Goal: Task Accomplishment & Management: Complete application form

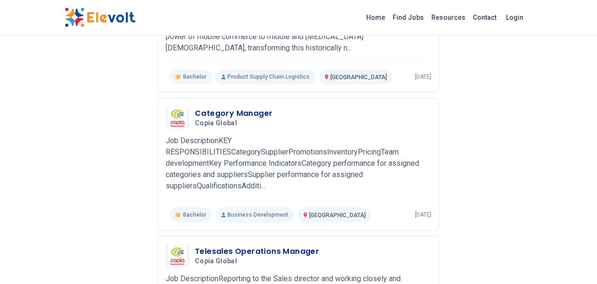
scroll to position [197, 0]
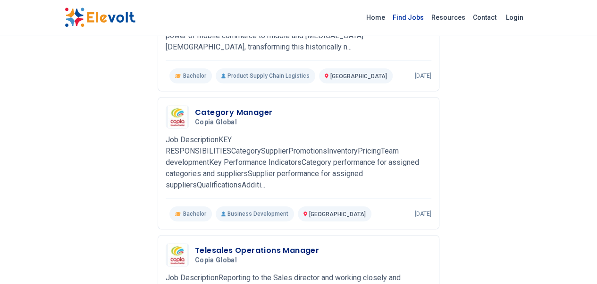
click at [427, 17] on link "Find Jobs" at bounding box center [408, 17] width 39 height 15
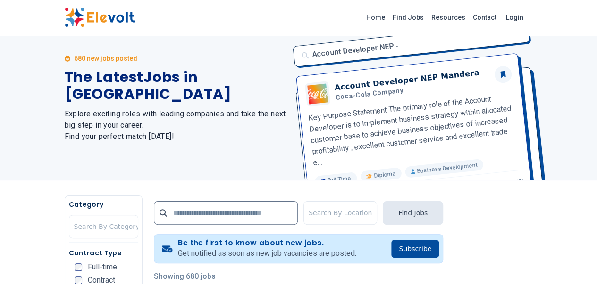
scroll to position [28, 0]
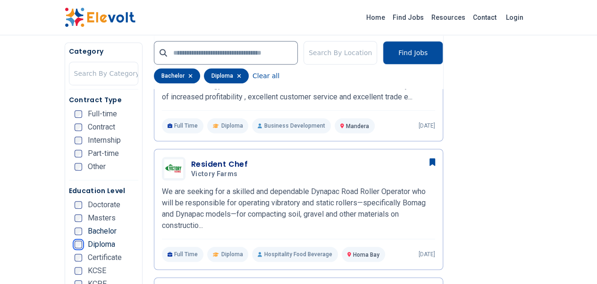
scroll to position [305, 0]
click at [189, 75] on icon "button" at bounding box center [191, 76] width 4 height 4
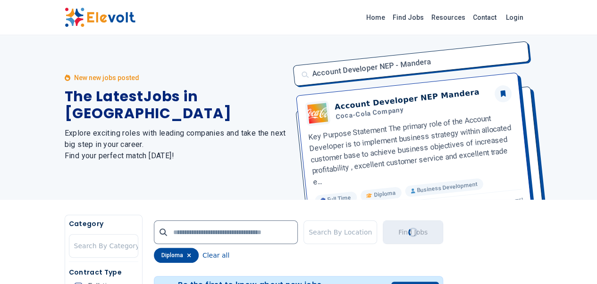
scroll to position [0, 0]
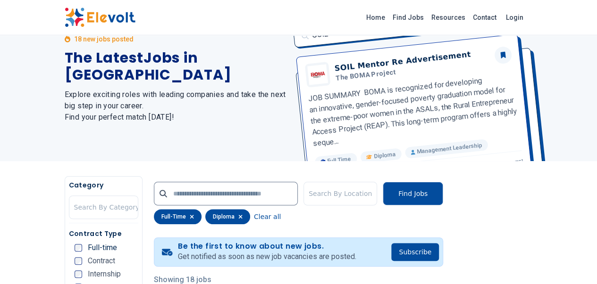
scroll to position [0, 0]
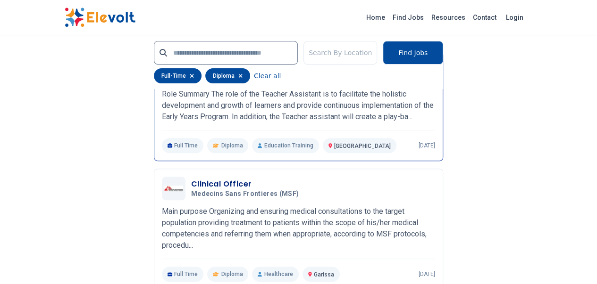
scroll to position [1918, 0]
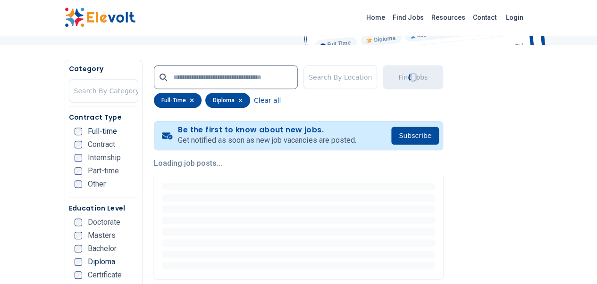
scroll to position [85, 0]
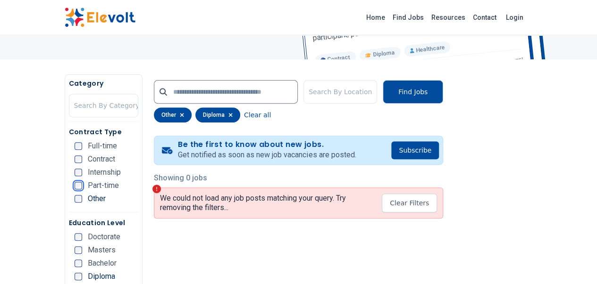
scroll to position [121, 0]
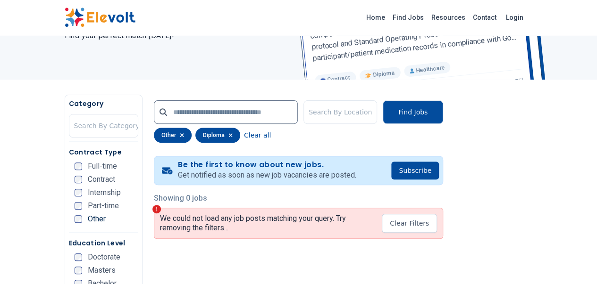
click at [69, 105] on h5 "Category" at bounding box center [103, 103] width 69 height 9
click at [74, 126] on input "text" at bounding box center [75, 125] width 2 height 11
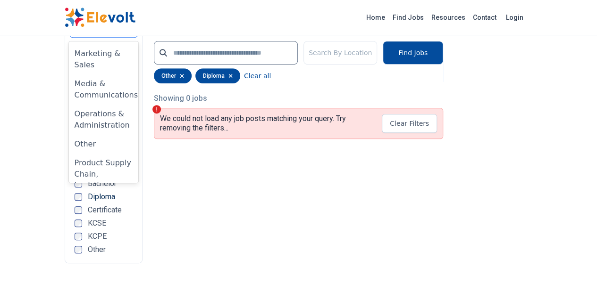
scroll to position [658, 0]
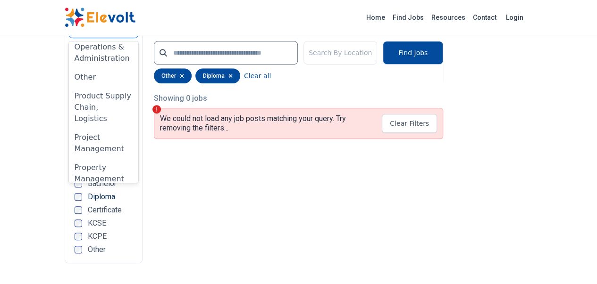
click at [69, 226] on div "Software & IT" at bounding box center [103, 235] width 69 height 19
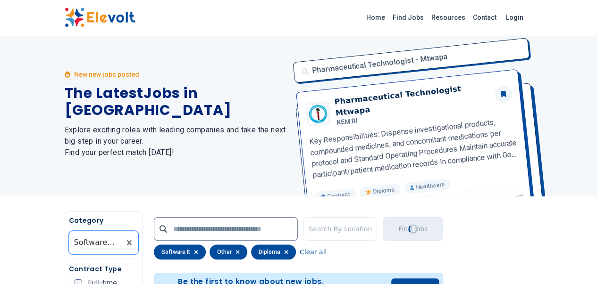
scroll to position [0, 0]
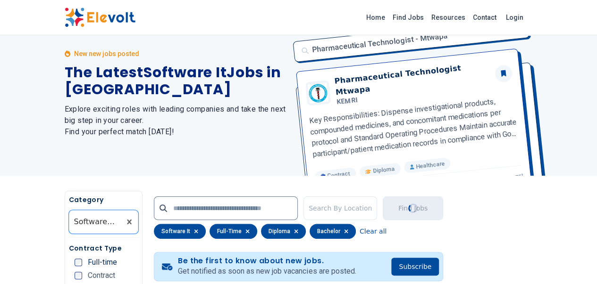
scroll to position [3, 0]
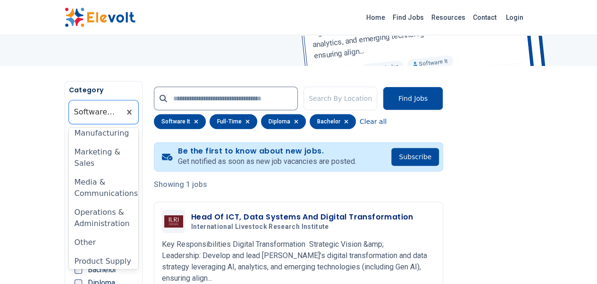
scroll to position [658, 0]
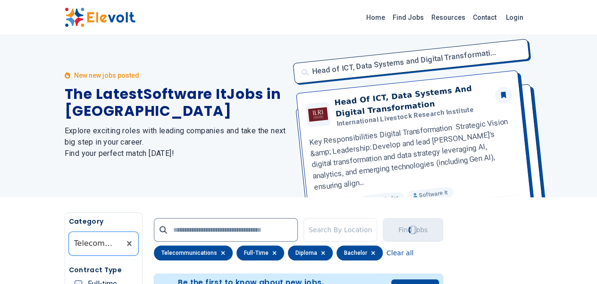
scroll to position [0, 0]
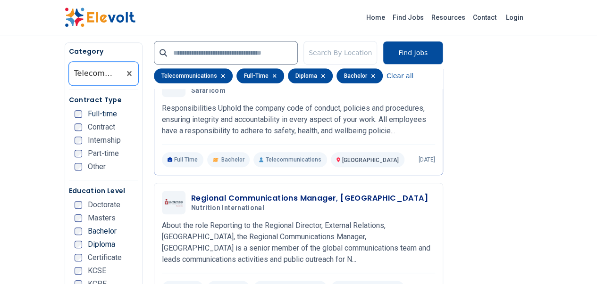
scroll to position [273, 0]
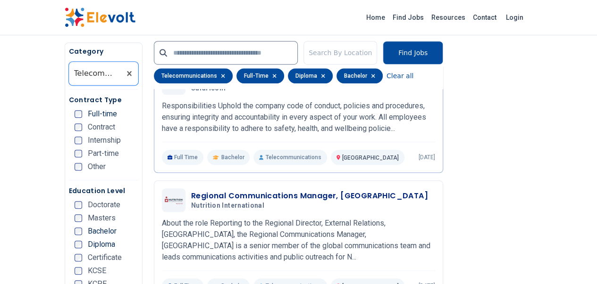
click at [371, 75] on icon "button" at bounding box center [373, 76] width 4 height 4
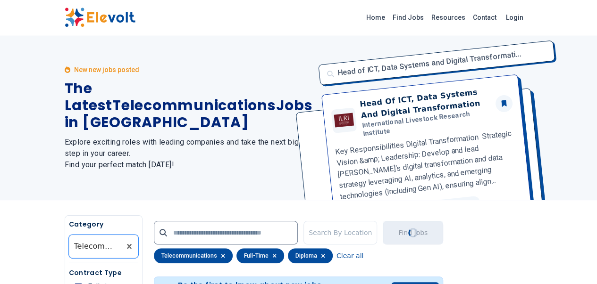
scroll to position [0, 0]
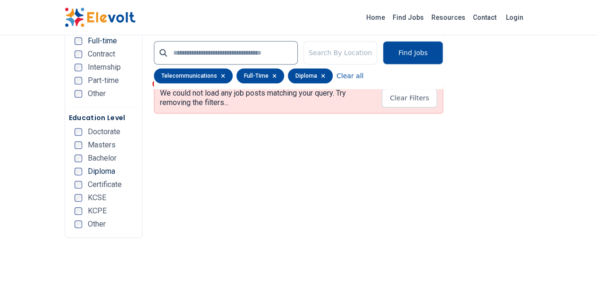
scroll to position [245, 0]
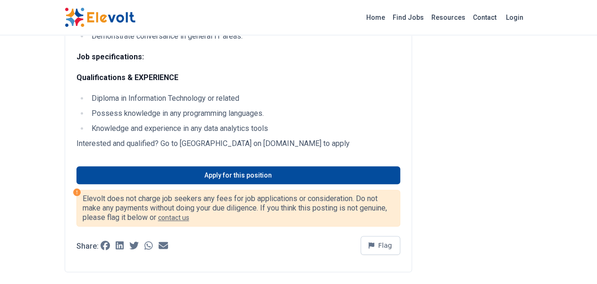
scroll to position [396, 0]
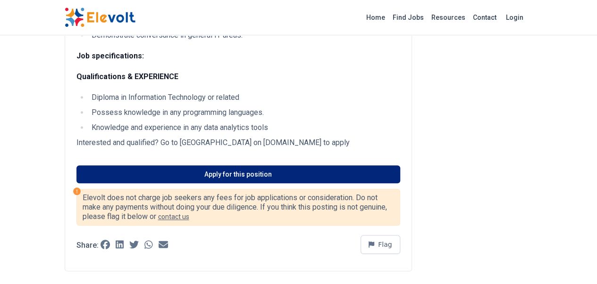
click at [76, 166] on link "Apply for this position" at bounding box center [238, 175] width 324 height 18
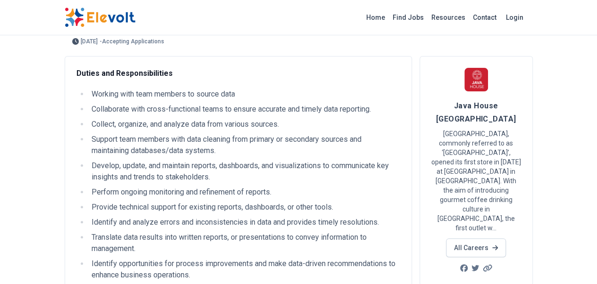
scroll to position [0, 0]
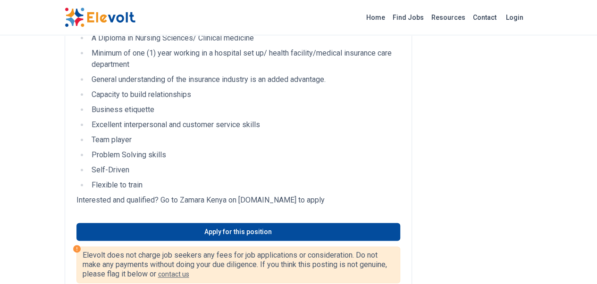
scroll to position [562, 0]
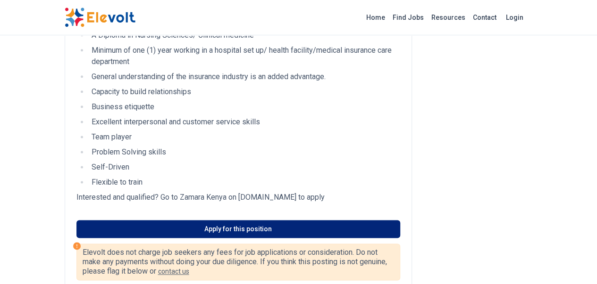
click at [357, 220] on link "Apply for this position" at bounding box center [238, 229] width 324 height 18
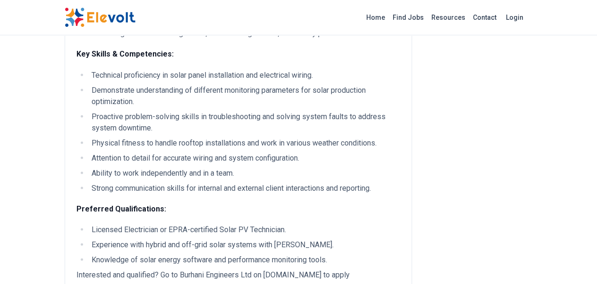
scroll to position [839, 0]
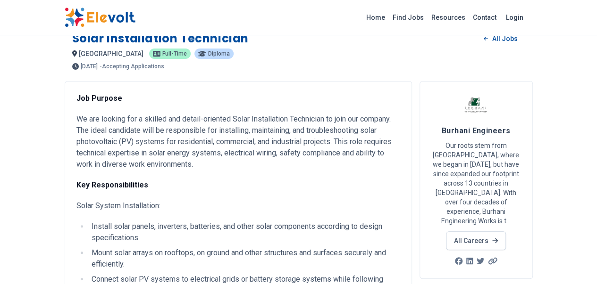
scroll to position [0, 0]
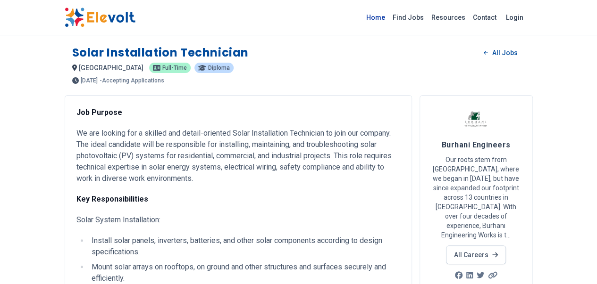
click at [389, 21] on link "Home" at bounding box center [375, 17] width 26 height 15
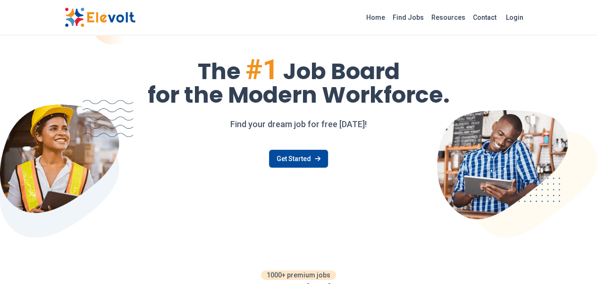
scroll to position [45, 0]
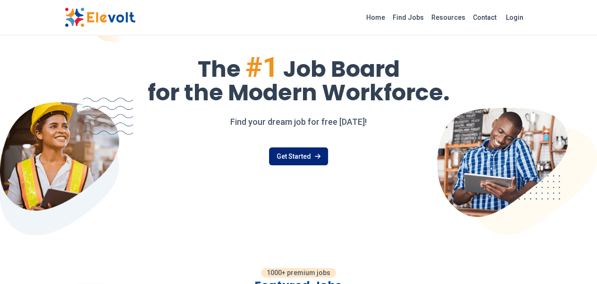
click at [317, 156] on icon at bounding box center [318, 156] width 6 height 5
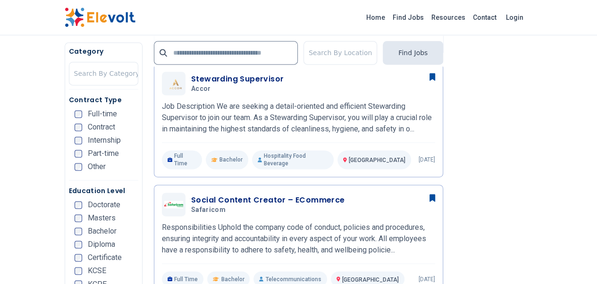
scroll to position [615, 0]
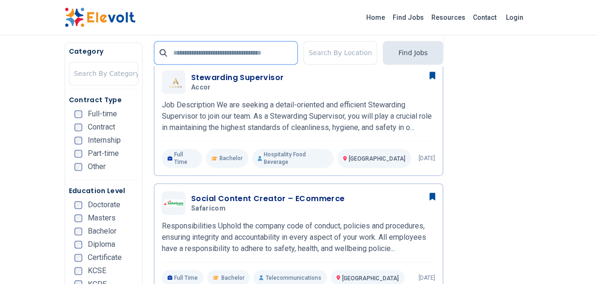
click at [154, 50] on input "text" at bounding box center [226, 53] width 144 height 24
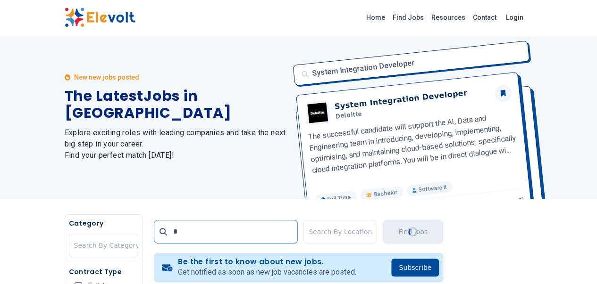
scroll to position [0, 0]
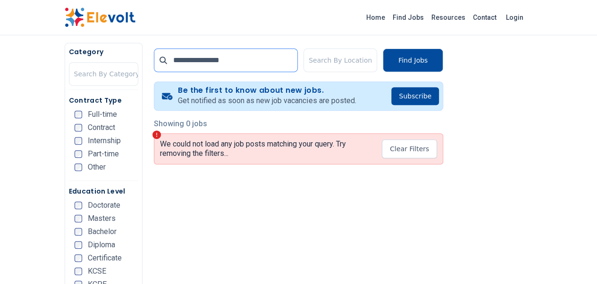
scroll to position [174, 0]
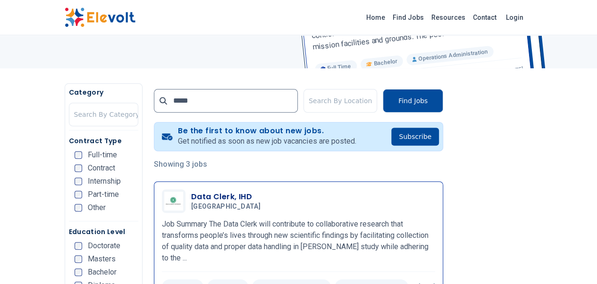
scroll to position [134, 0]
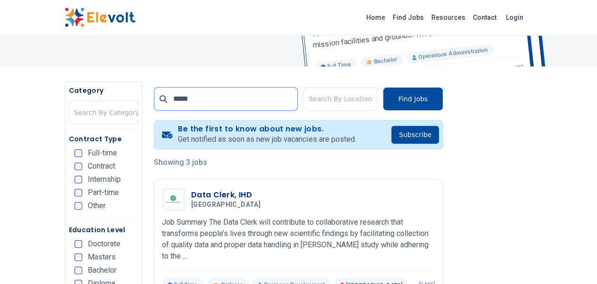
click at [169, 101] on input "*****" at bounding box center [226, 99] width 144 height 24
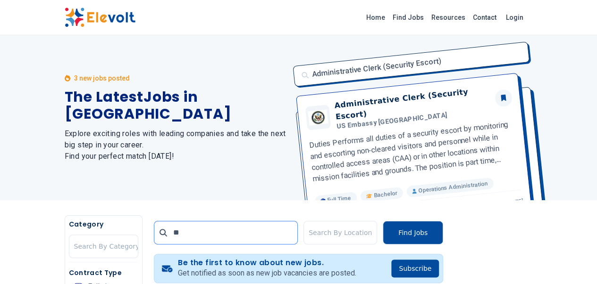
type input "*"
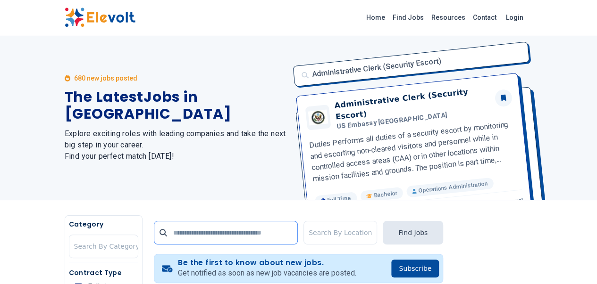
type input "*"
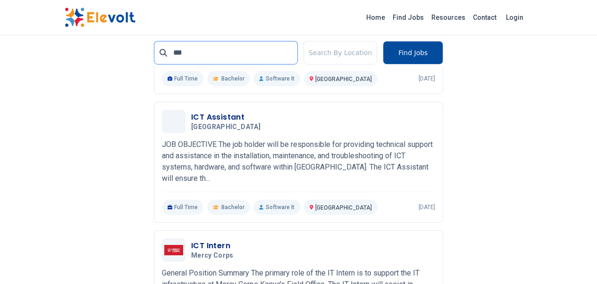
scroll to position [1628, 0]
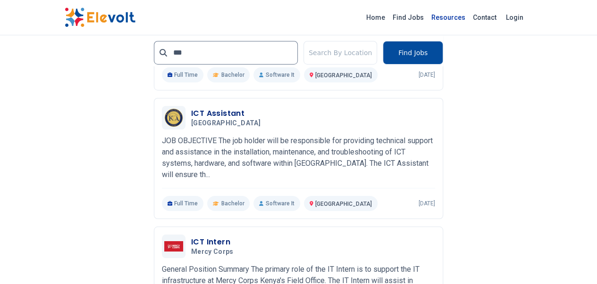
click at [469, 23] on link "Resources" at bounding box center [448, 17] width 42 height 15
click at [175, 49] on input "***" at bounding box center [226, 53] width 144 height 24
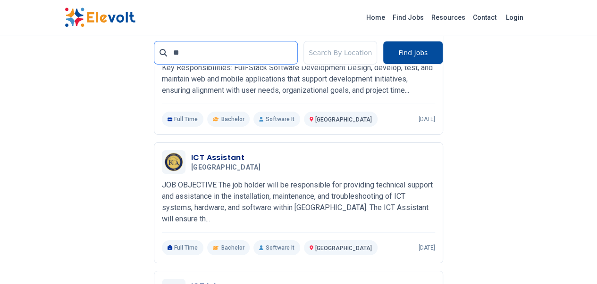
type input "*"
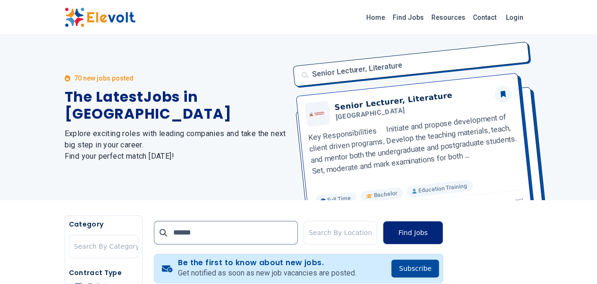
click at [443, 229] on button "Find Jobs" at bounding box center [412, 233] width 60 height 24
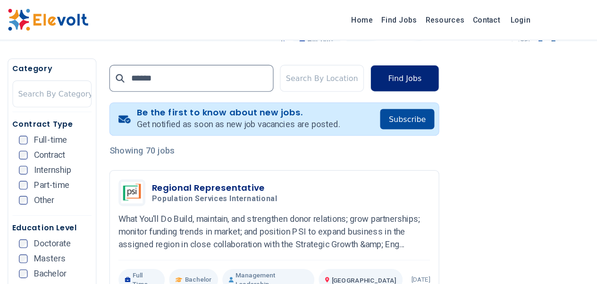
scroll to position [163, 0]
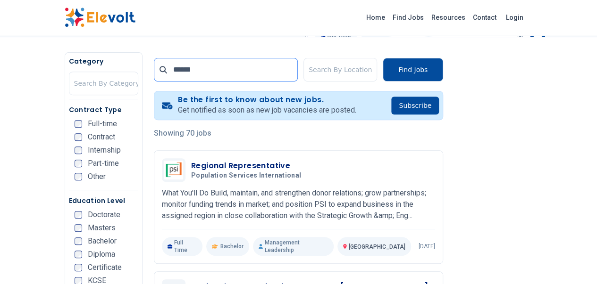
click at [171, 64] on input "******" at bounding box center [226, 70] width 144 height 24
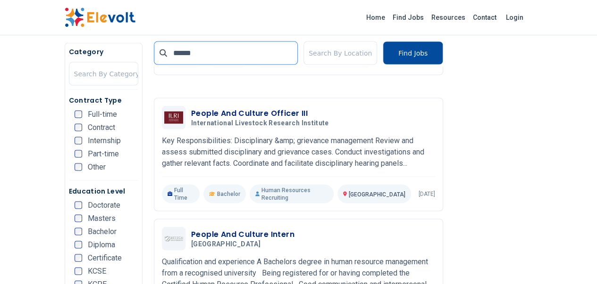
scroll to position [860, 0]
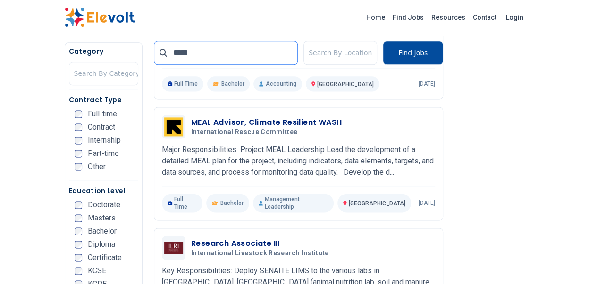
scroll to position [109, 0]
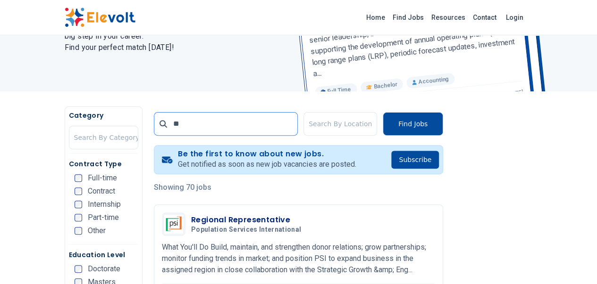
type input "*"
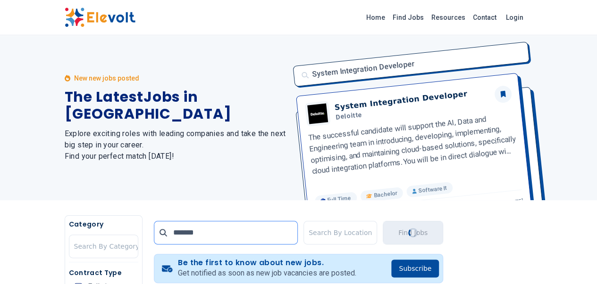
type input "*******"
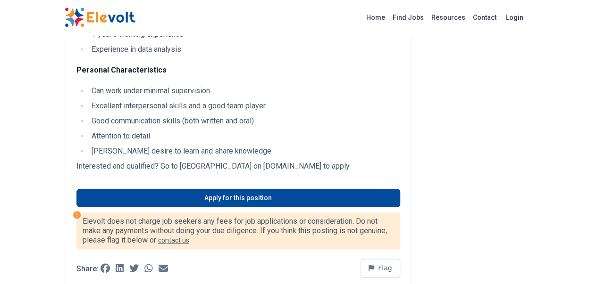
scroll to position [483, 0]
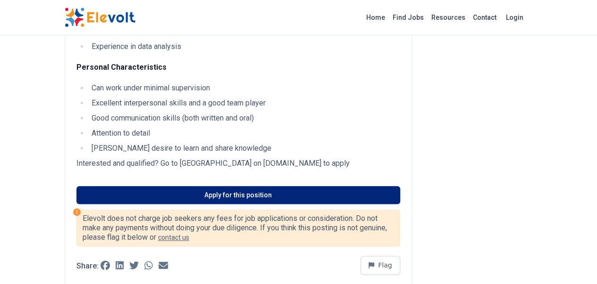
click at [381, 186] on link "Apply for this position" at bounding box center [238, 195] width 324 height 18
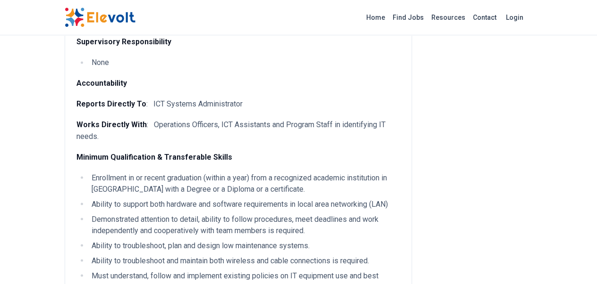
scroll to position [759, 0]
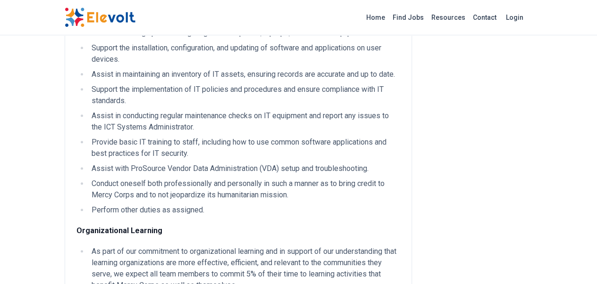
scroll to position [260, 0]
